Goal: Ask a question

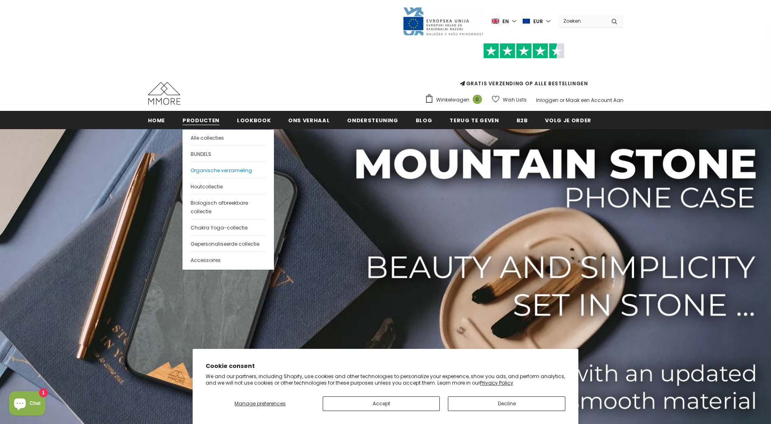
click at [219, 172] on span "Organische verzameling" at bounding box center [221, 170] width 61 height 7
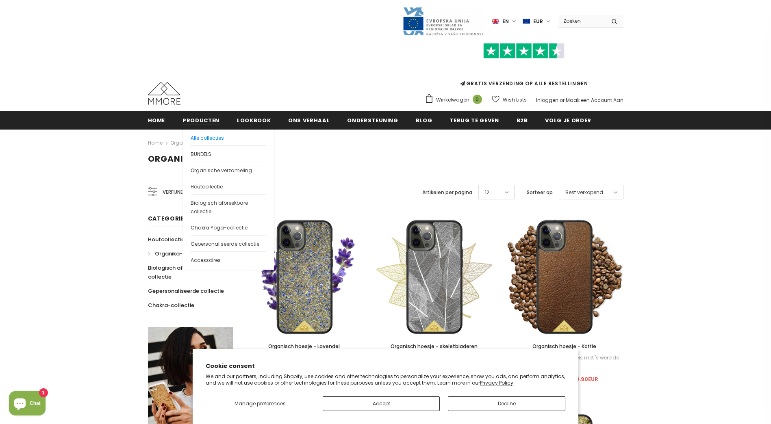
click at [204, 137] on span "Alle collecties" at bounding box center [207, 137] width 33 height 7
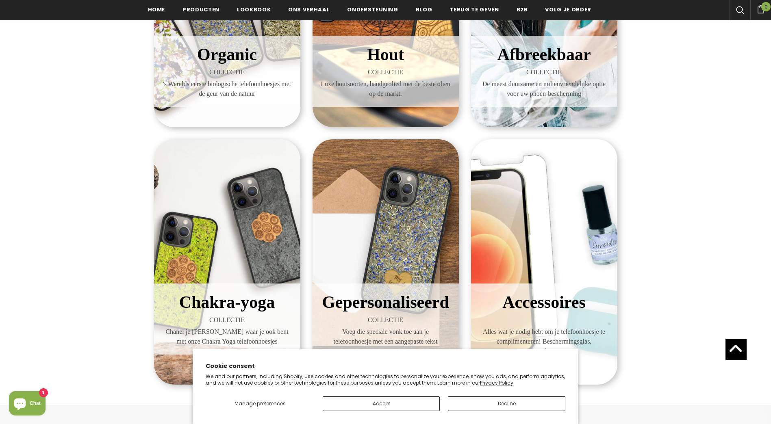
scroll to position [132, 0]
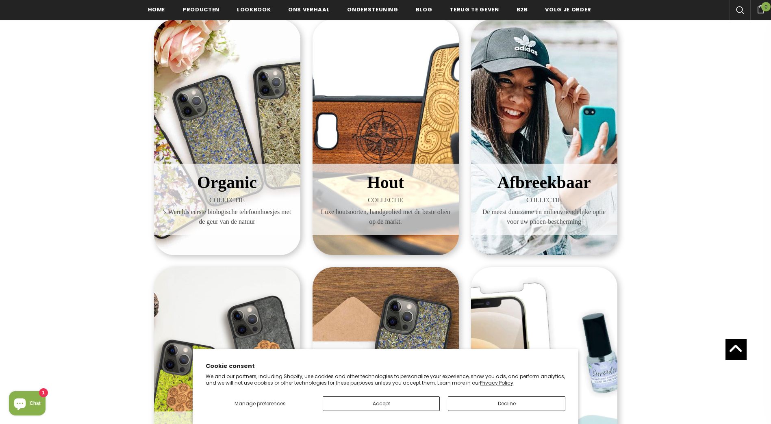
click at [570, 85] on div "Afbreekbaar COLLECTIE De meest duurzame en milieuvriendelijke optie voor uw pho…" at bounding box center [544, 137] width 146 height 236
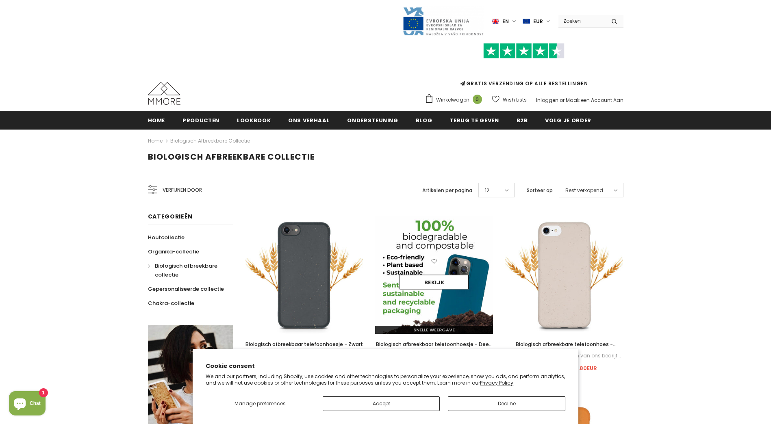
scroll to position [159, 0]
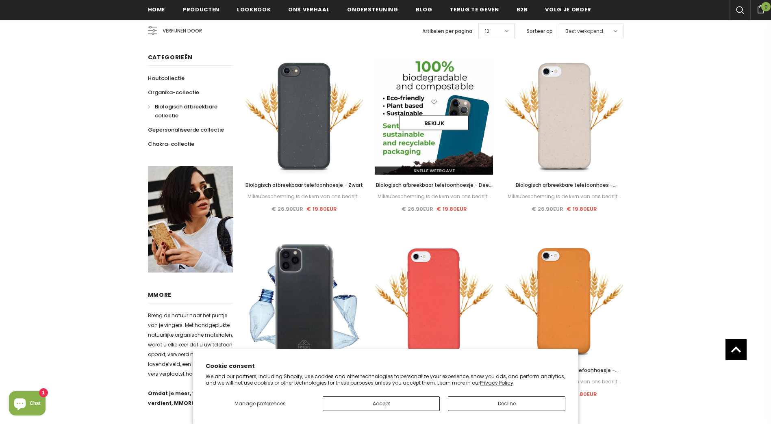
click at [390, 272] on img at bounding box center [434, 301] width 118 height 118
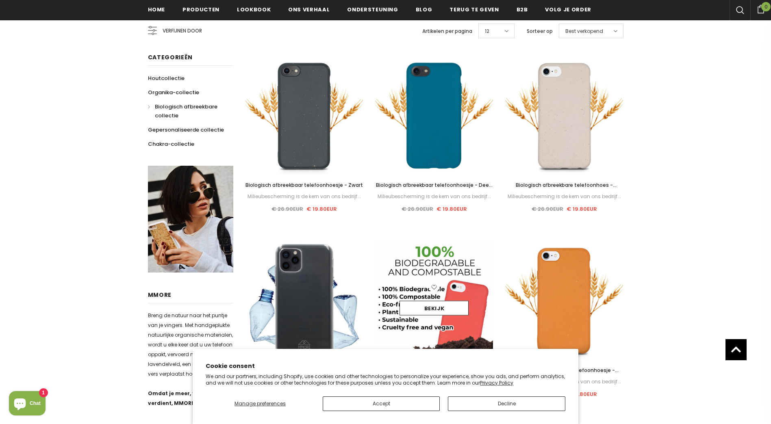
click at [444, 255] on img at bounding box center [434, 301] width 118 height 118
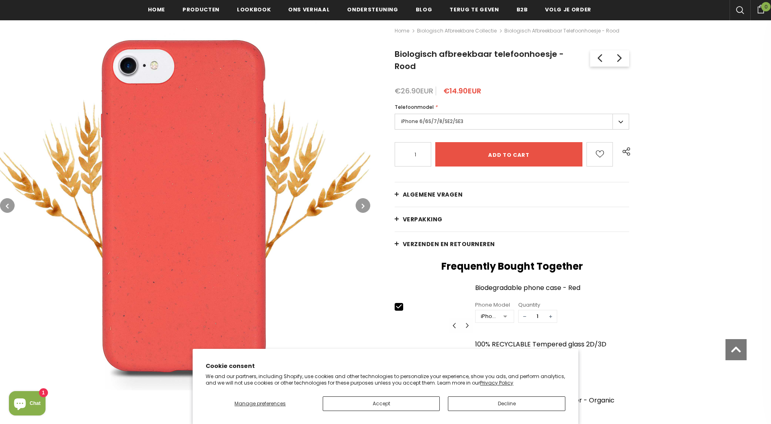
scroll to position [119, 0]
click at [449, 207] on link "VERPAKKING" at bounding box center [511, 219] width 235 height 24
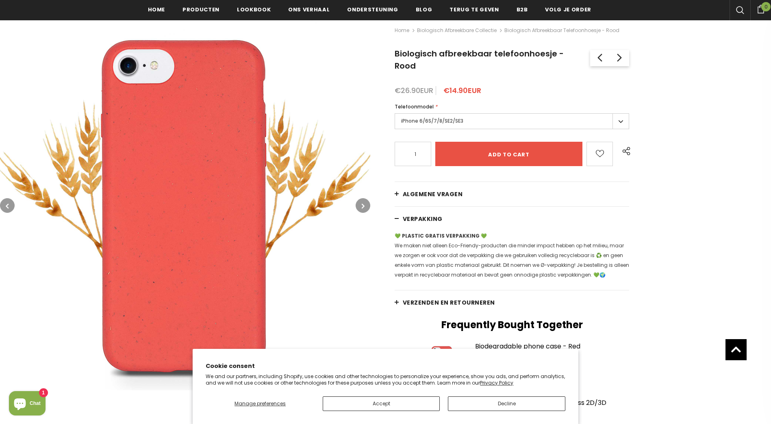
click at [470, 182] on link "Algemene vragen" at bounding box center [511, 194] width 235 height 24
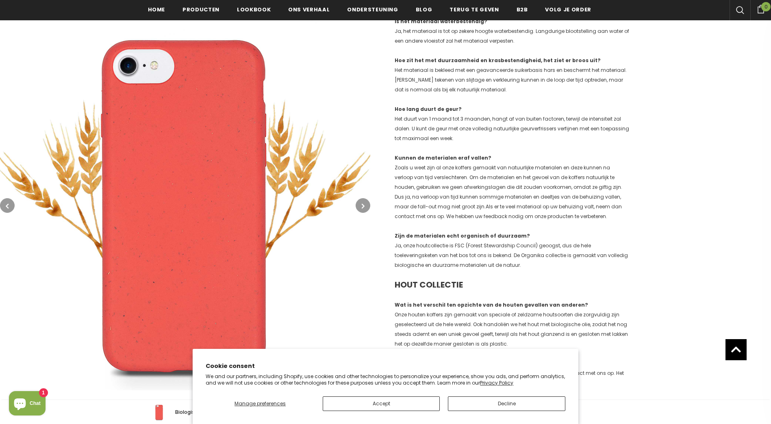
scroll to position [368, 0]
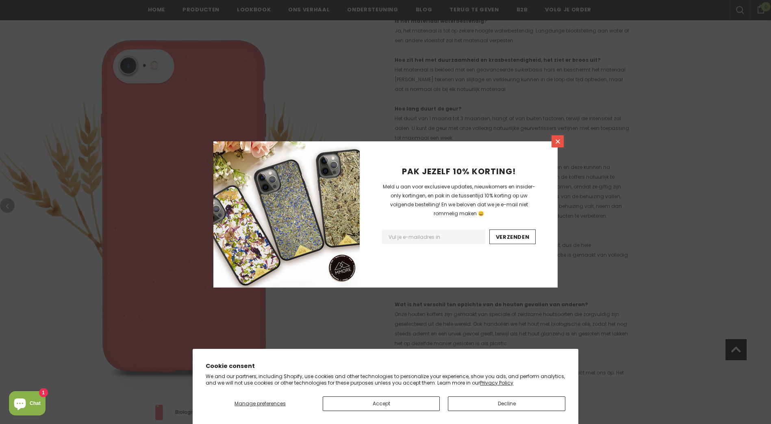
click at [561, 139] on icon at bounding box center [557, 141] width 7 height 7
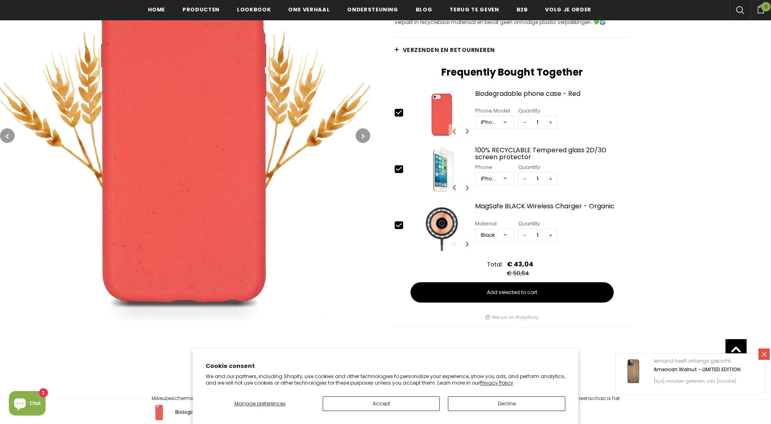
scroll to position [1292, 0]
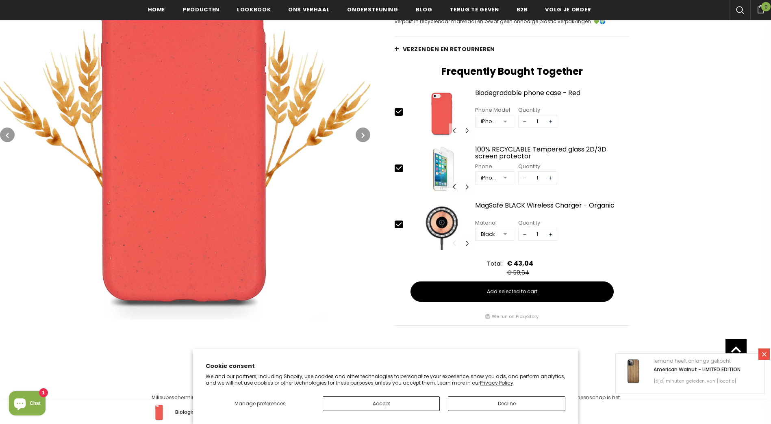
click at [762, 356] on icon at bounding box center [764, 354] width 4 height 4
click at [14, 402] on icon "Chat window" at bounding box center [20, 405] width 12 height 12
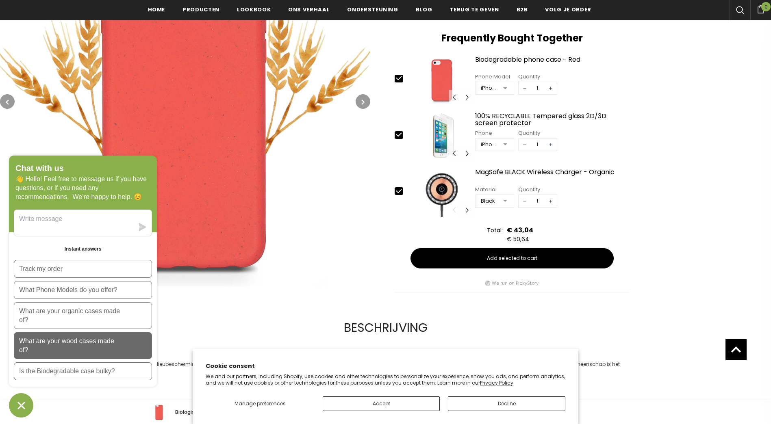
scroll to position [1325, 0]
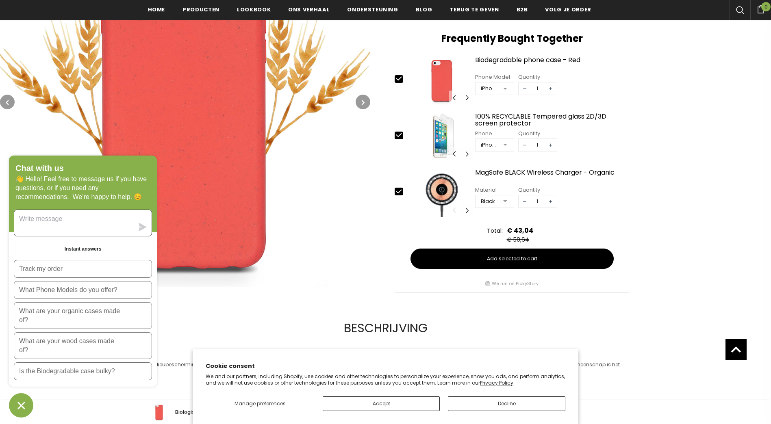
click at [66, 223] on textarea "Message us" at bounding box center [73, 223] width 119 height 26
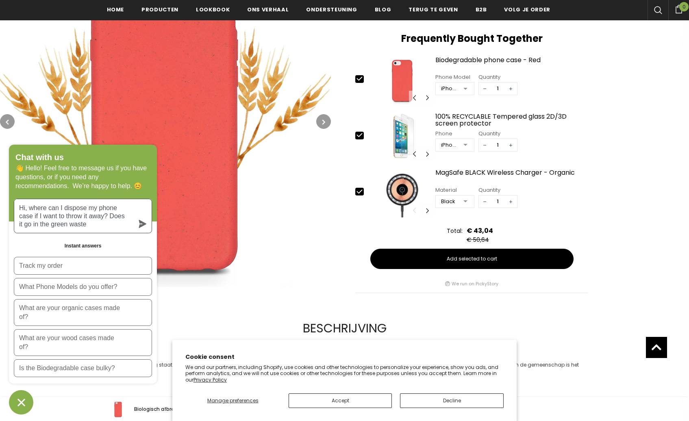
type textarea "Hi, where can I dispose my phone case if I want to throw it away? Does it go in…"
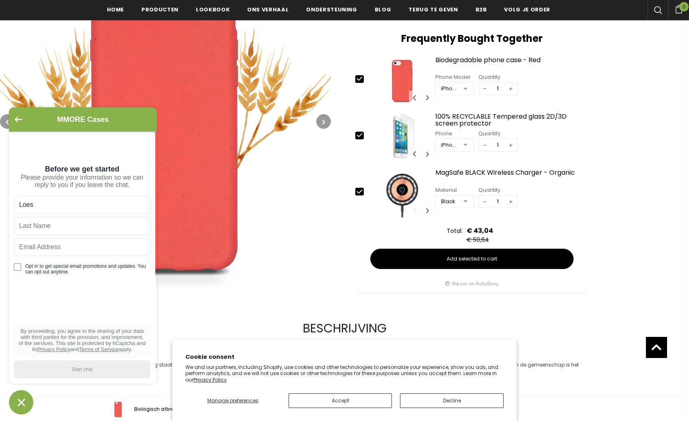
type input "Loes"
click at [128, 233] on input "ter" at bounding box center [82, 226] width 136 height 18
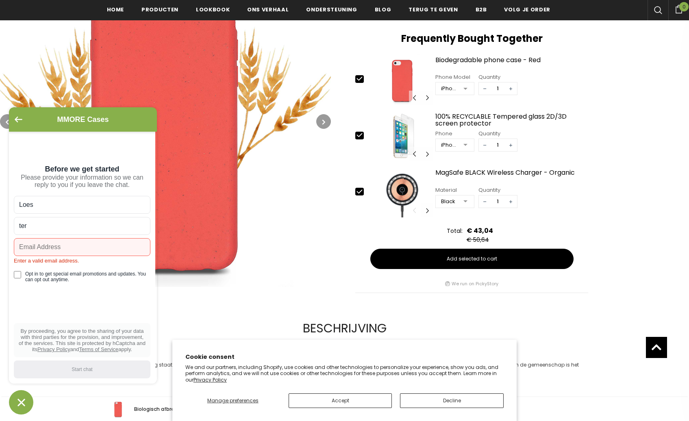
type input "ter Meer"
type input "[EMAIL_ADDRESS][DOMAIN_NAME]"
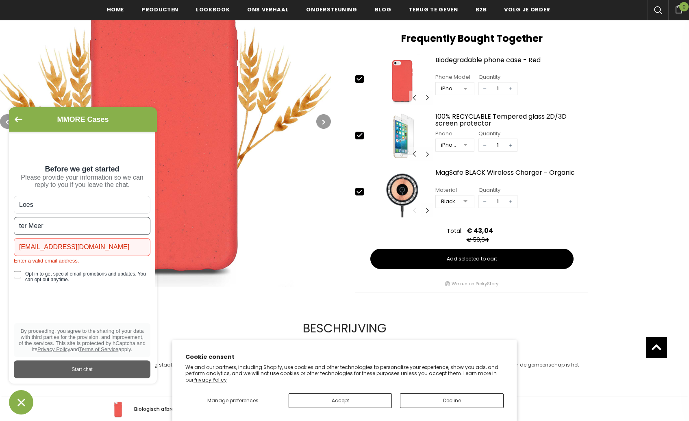
click at [82, 368] on div "Start chat" at bounding box center [82, 369] width 127 height 9
